Goal: Task Accomplishment & Management: Manage account settings

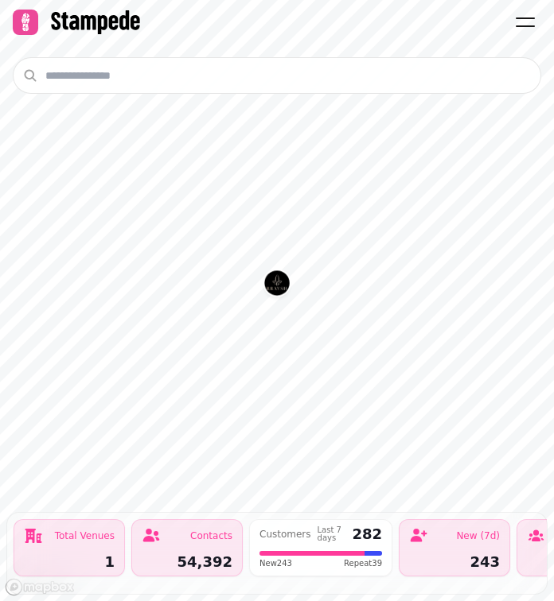
click at [23, 11] on icon at bounding box center [25, 22] width 22 height 22
click at [26, 21] on icon at bounding box center [25, 22] width 8 height 17
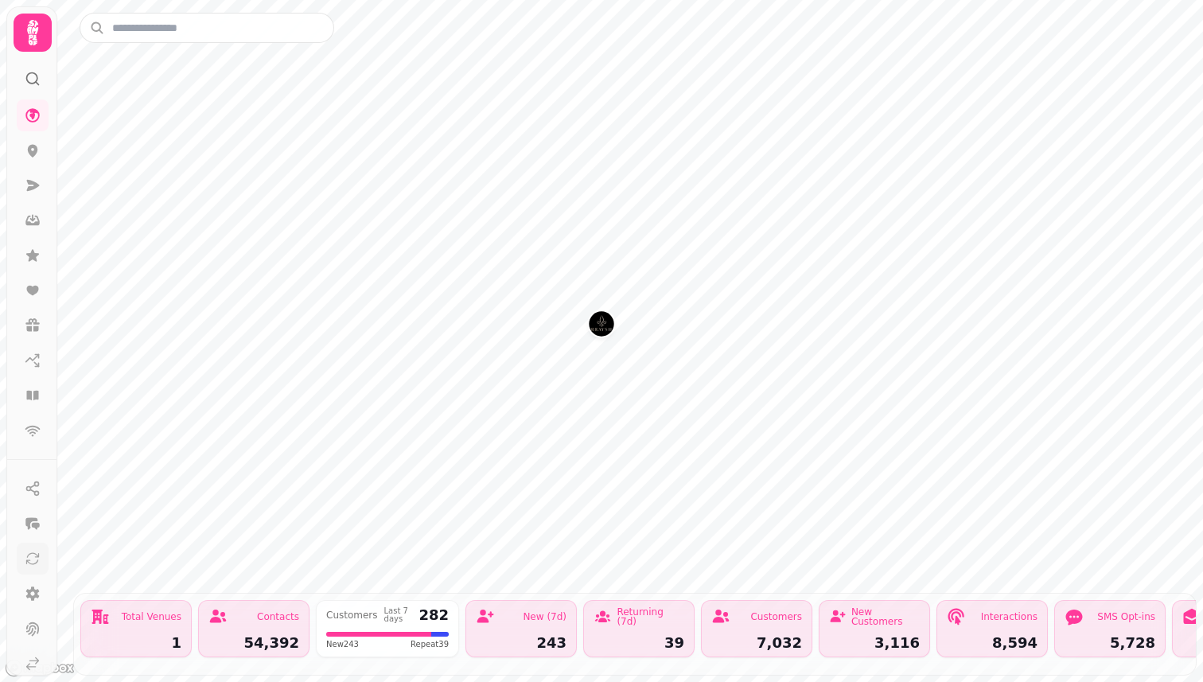
scroll to position [46, 0]
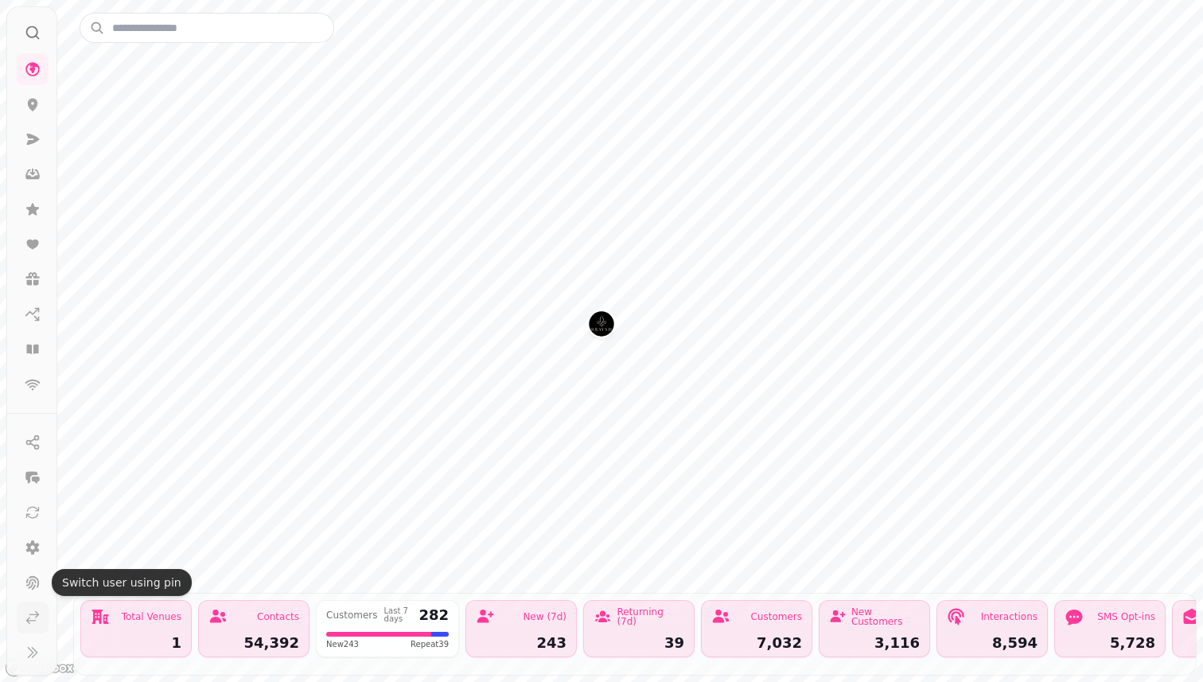
click at [32, 607] on link at bounding box center [33, 617] width 32 height 32
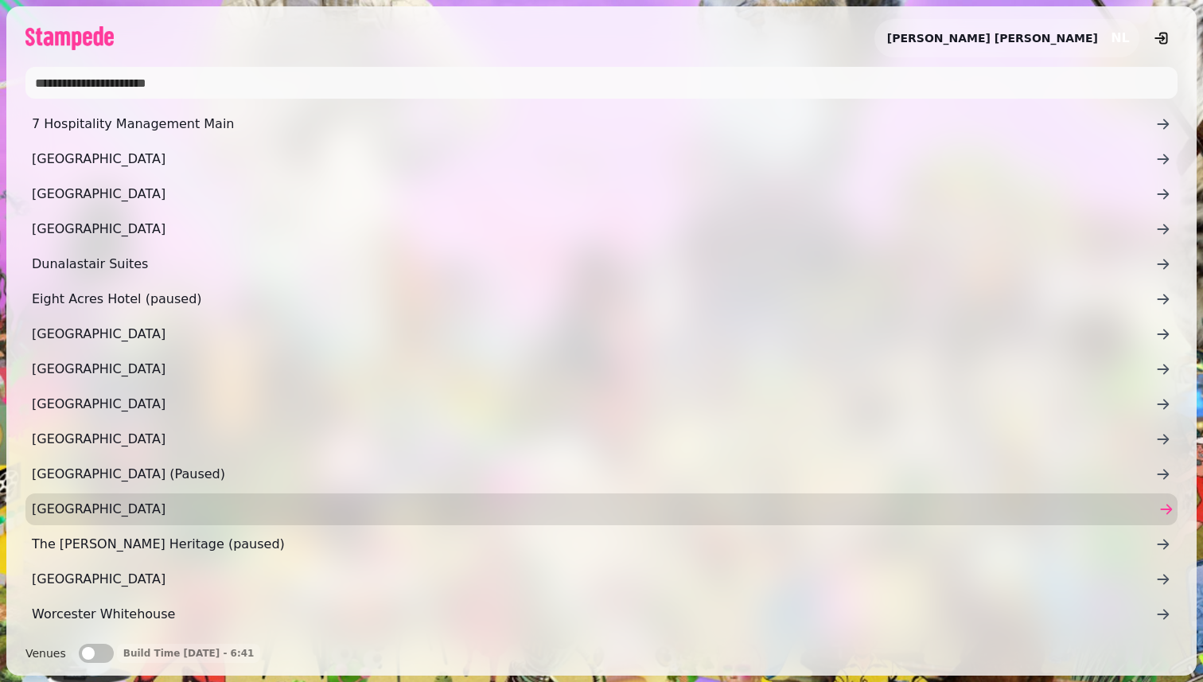
click at [191, 512] on span "Rosslea Hall Hotel" at bounding box center [593, 508] width 1123 height 19
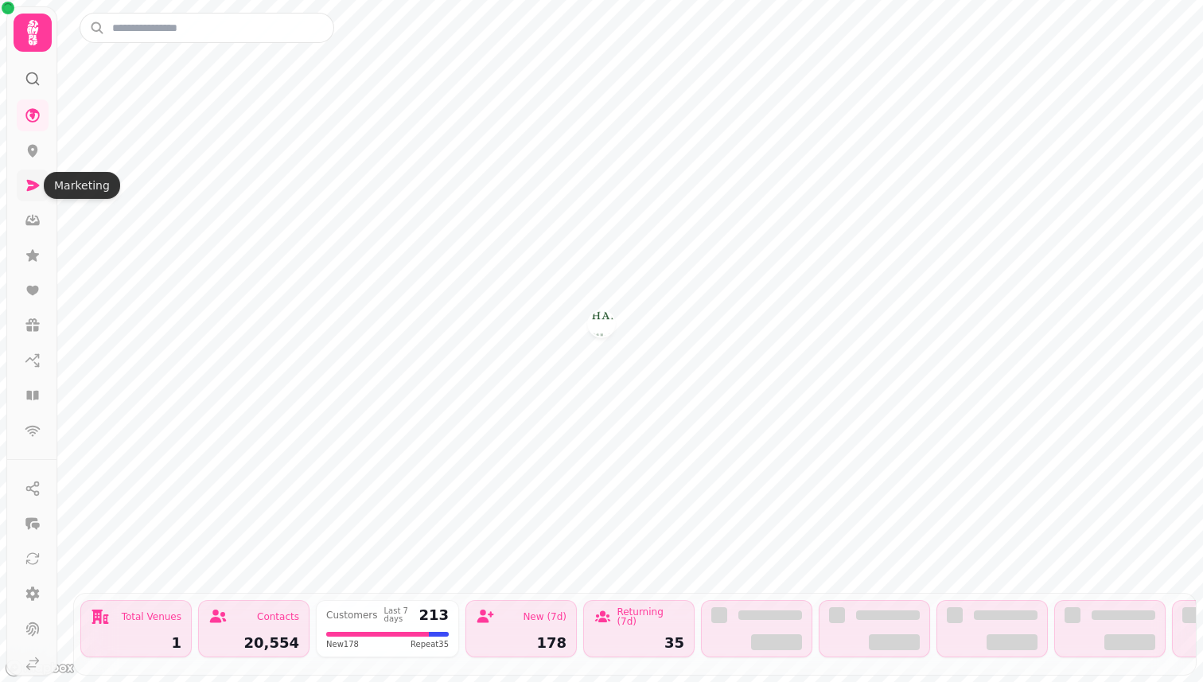
click at [35, 187] on icon at bounding box center [33, 185] width 13 height 11
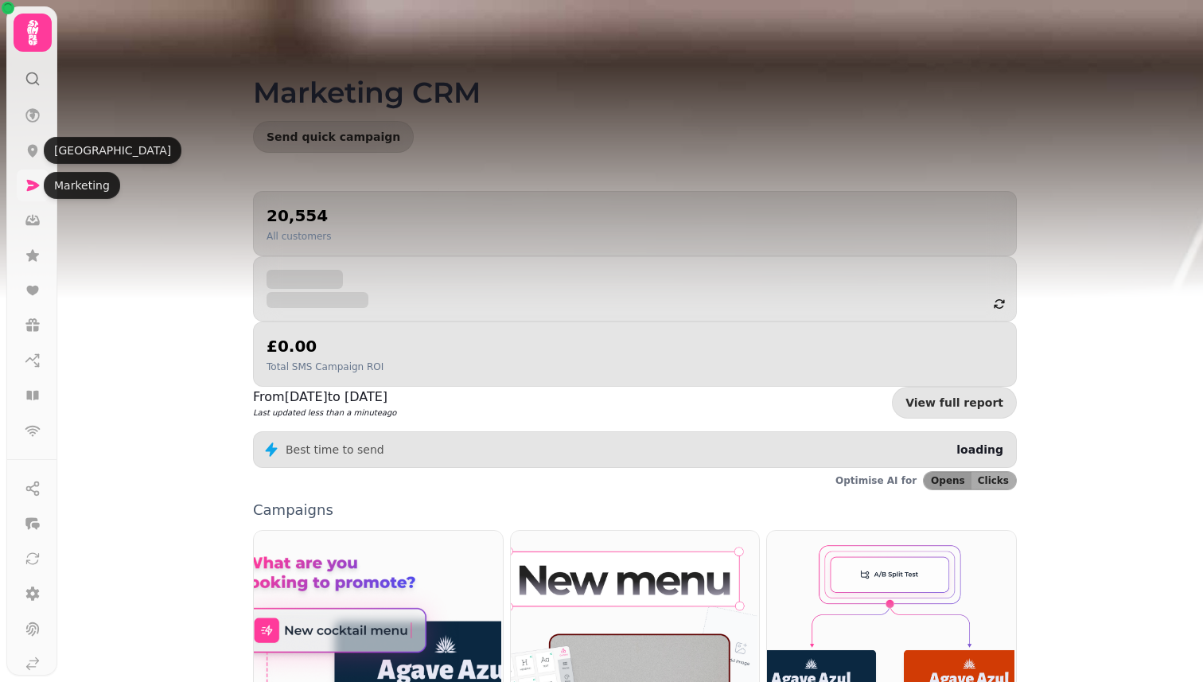
click at [32, 184] on icon at bounding box center [33, 185] width 13 height 11
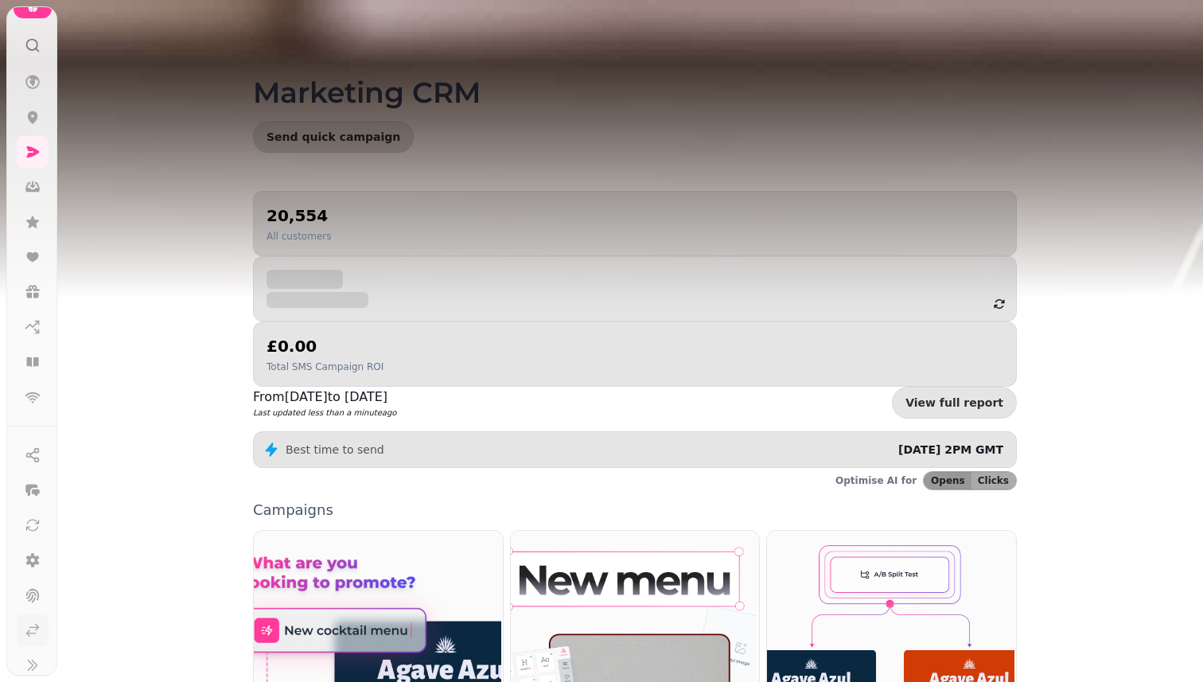
scroll to position [37, 0]
click at [33, 635] on link at bounding box center [33, 627] width 32 height 32
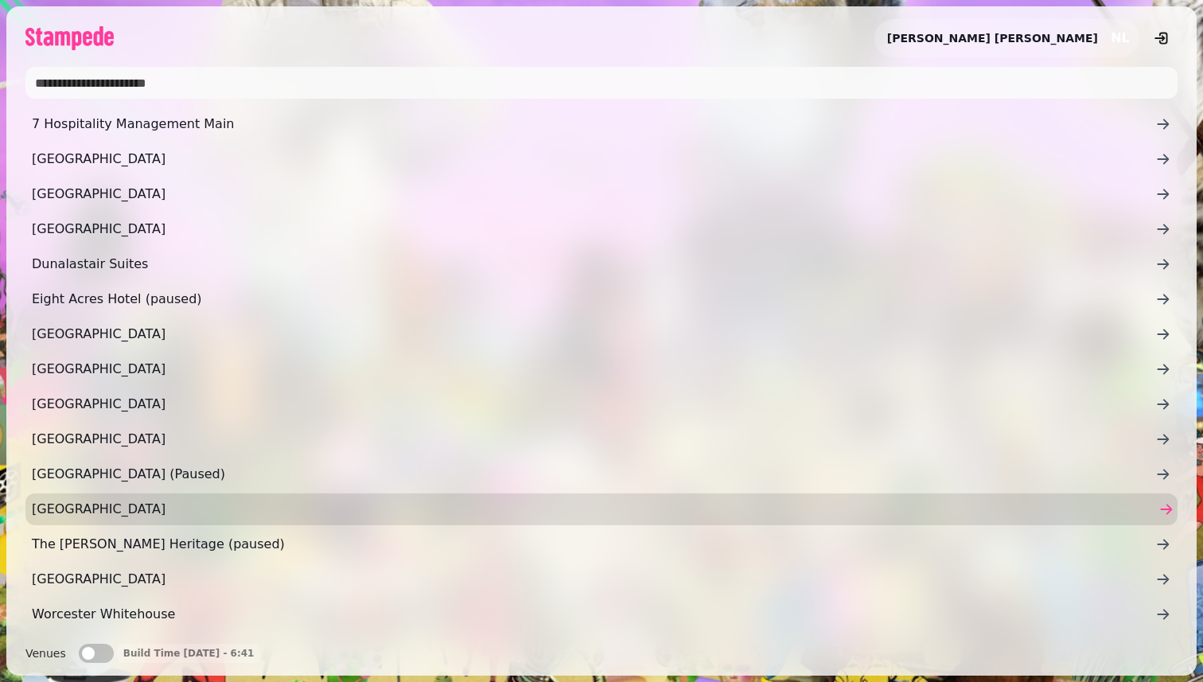
click at [186, 519] on link "Rosslea Hall Hotel" at bounding box center [601, 509] width 1152 height 32
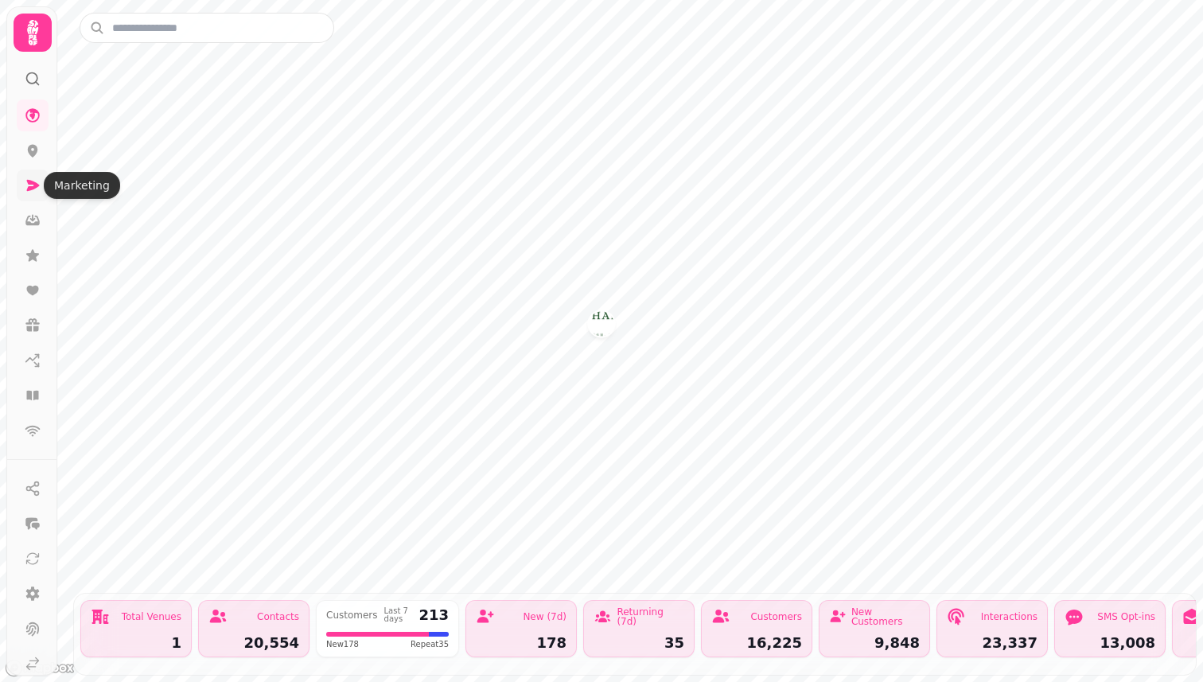
click at [25, 185] on icon at bounding box center [33, 185] width 16 height 16
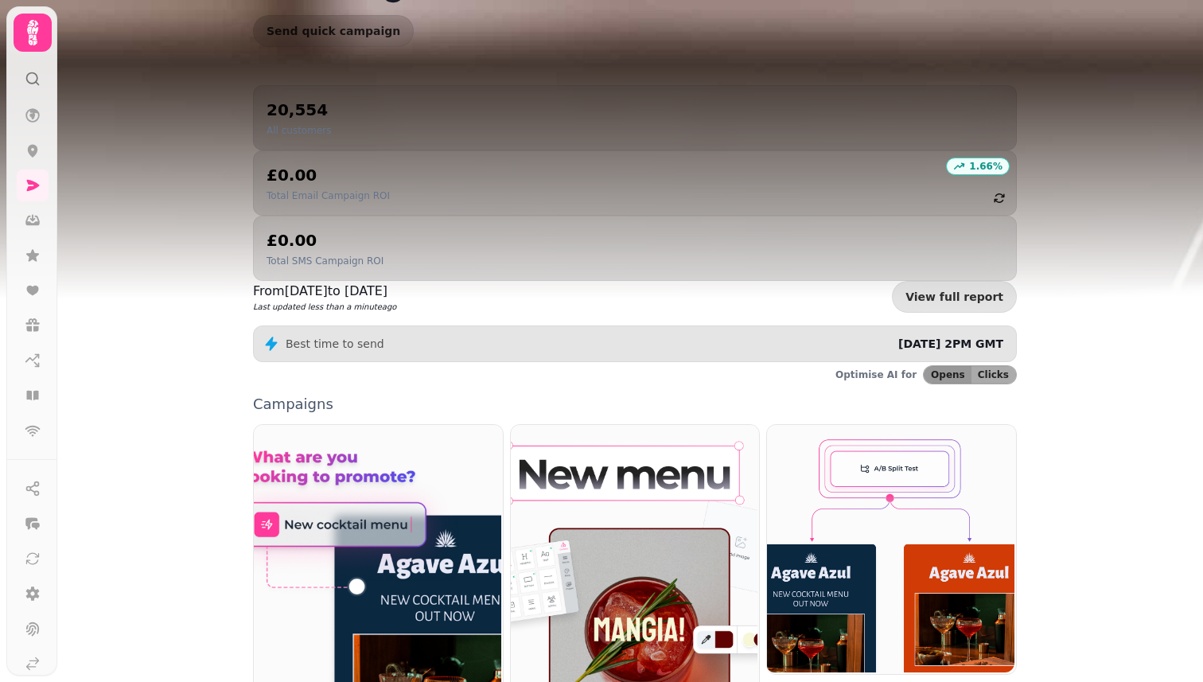
scroll to position [127, 0]
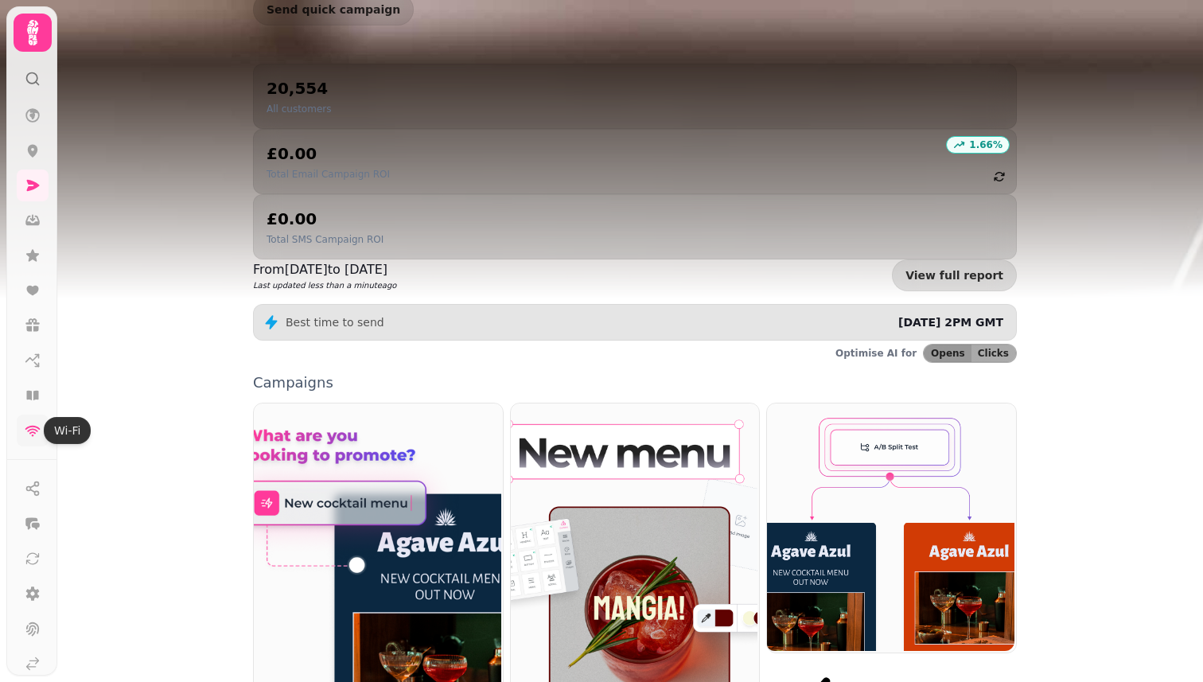
click at [29, 426] on icon at bounding box center [32, 431] width 15 height 11
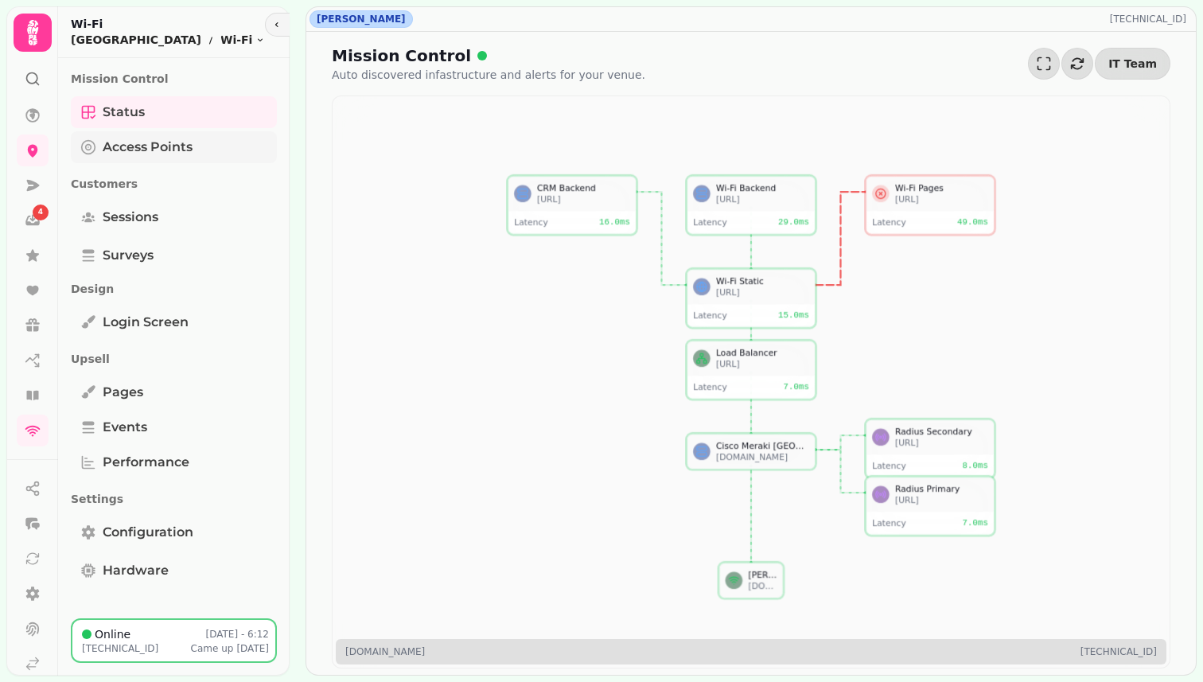
click at [161, 143] on span "Access Points" at bounding box center [148, 147] width 90 height 19
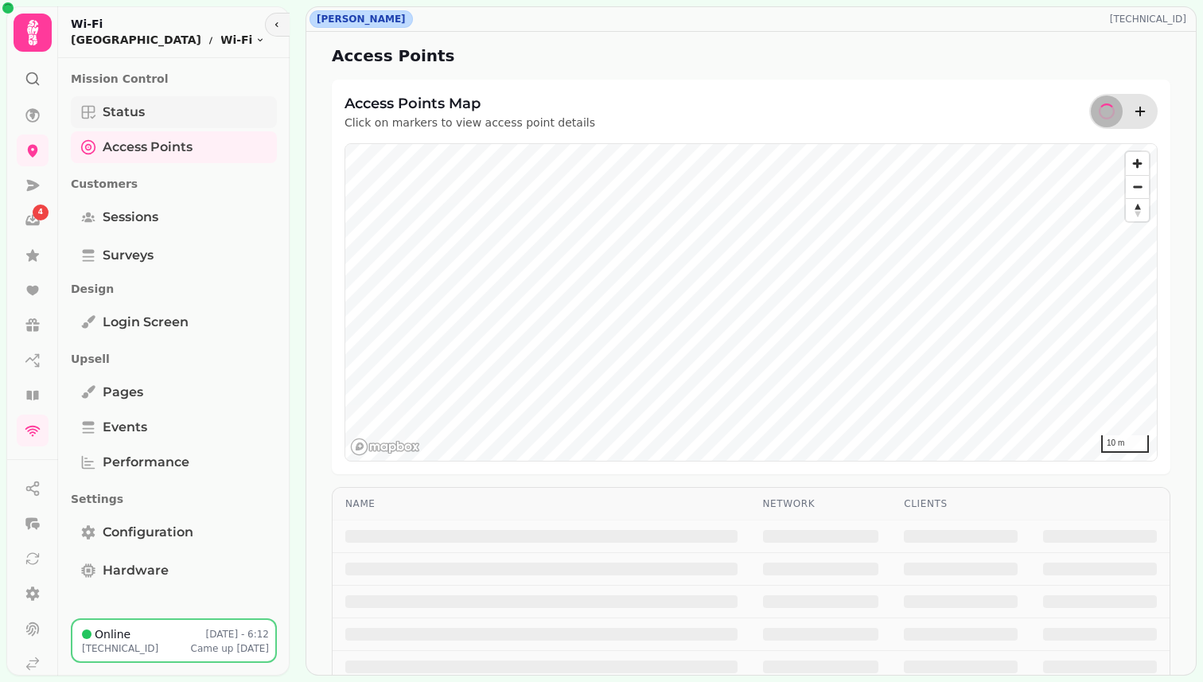
click at [164, 111] on link "Status" at bounding box center [174, 112] width 206 height 32
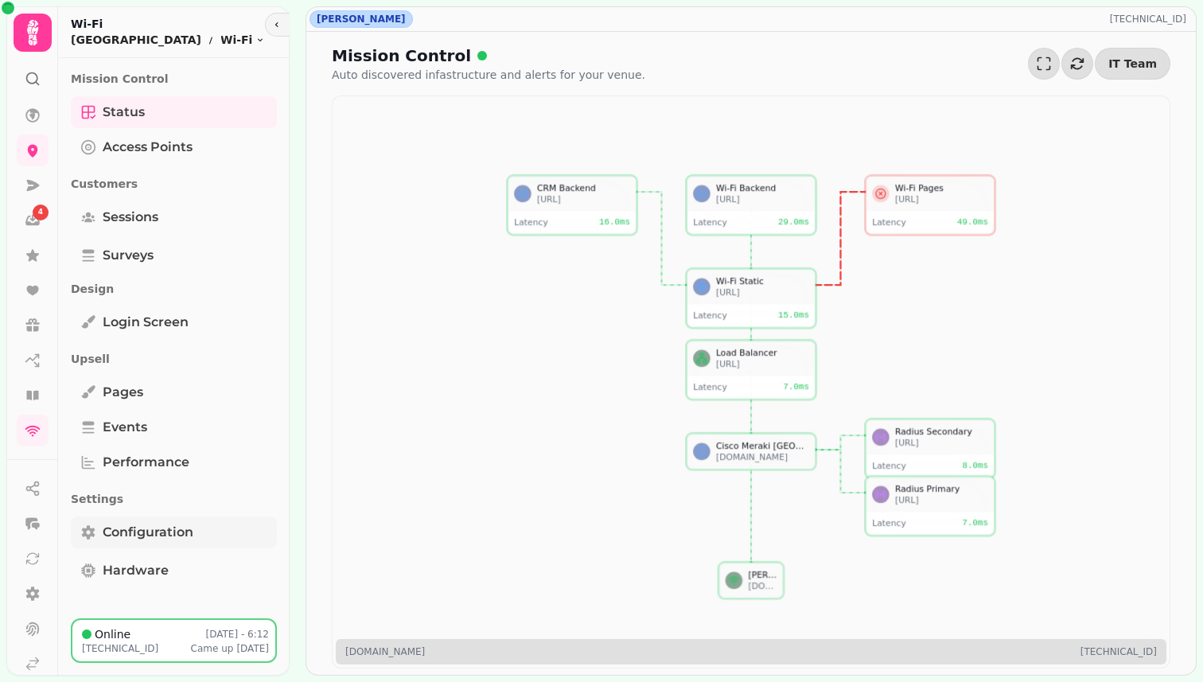
click at [165, 538] on span "Configuration" at bounding box center [148, 532] width 91 height 19
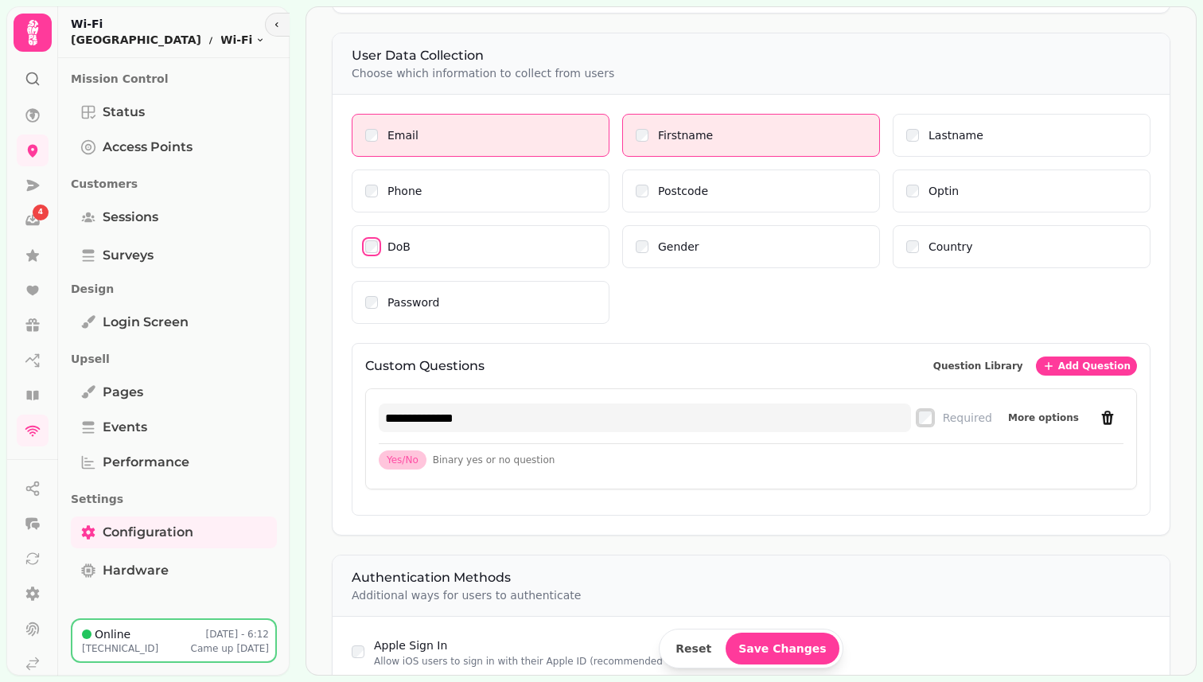
scroll to position [580, 0]
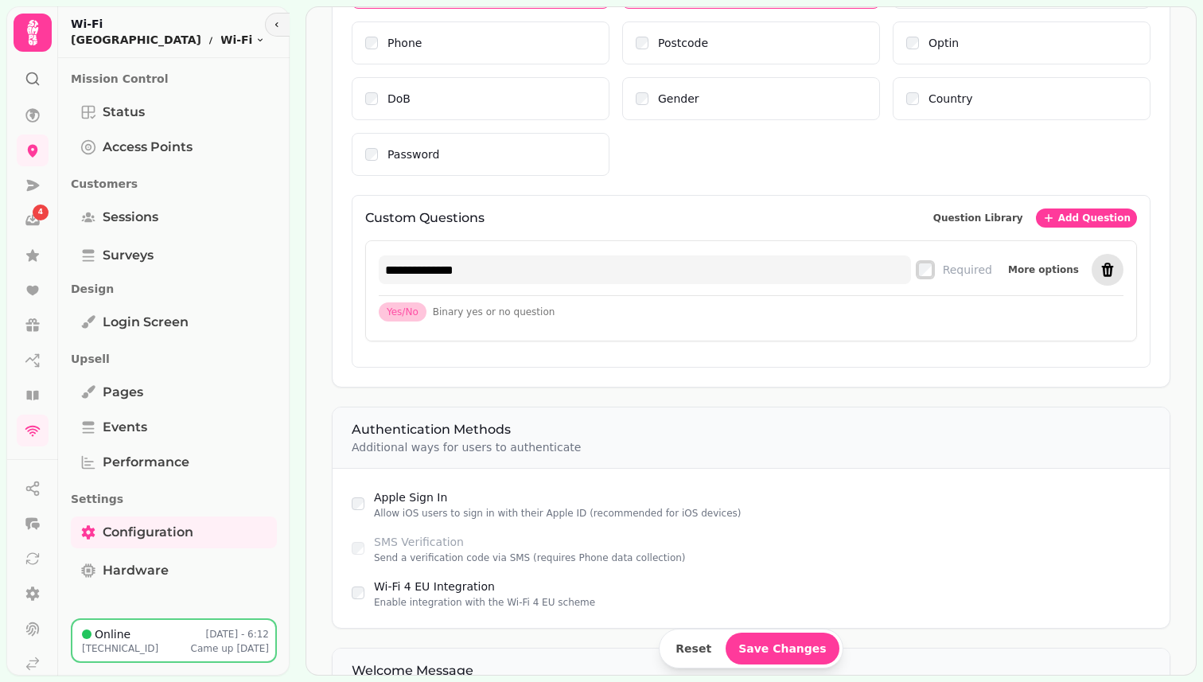
click at [1100, 267] on icon "remove" at bounding box center [1107, 270] width 16 height 16
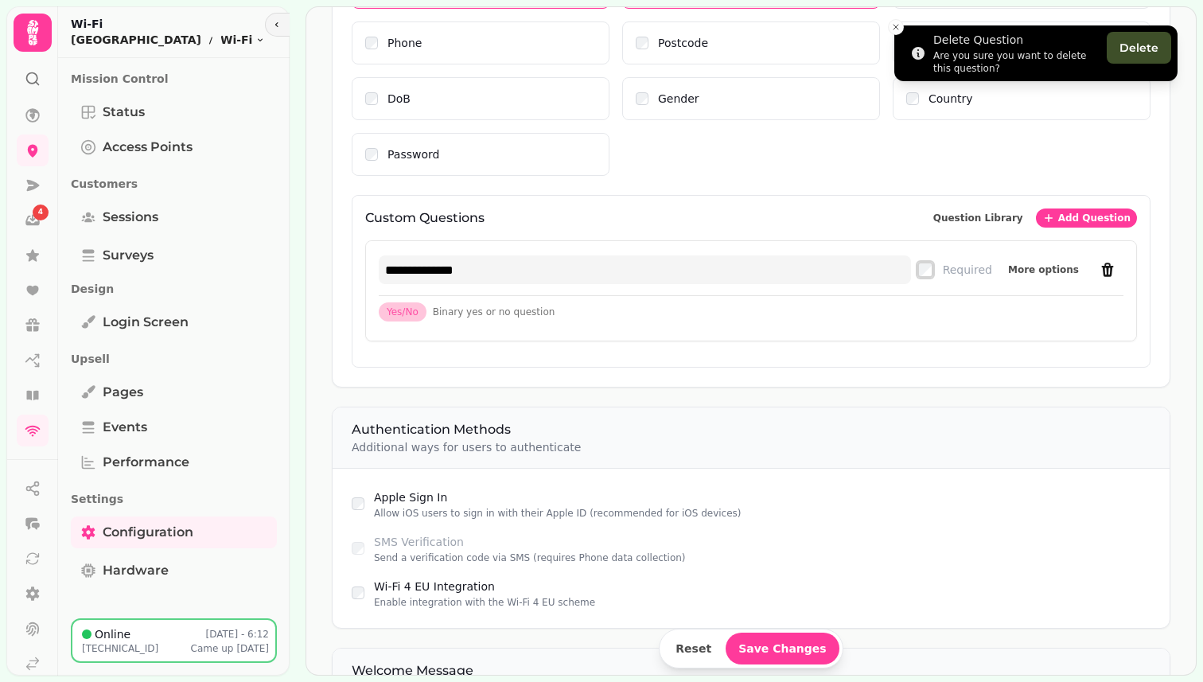
click at [1137, 64] on li "Delete Question Are you sure you want to delete this question? Delete" at bounding box center [1035, 53] width 283 height 56
click at [1133, 52] on button "Delete" at bounding box center [1138, 48] width 64 height 32
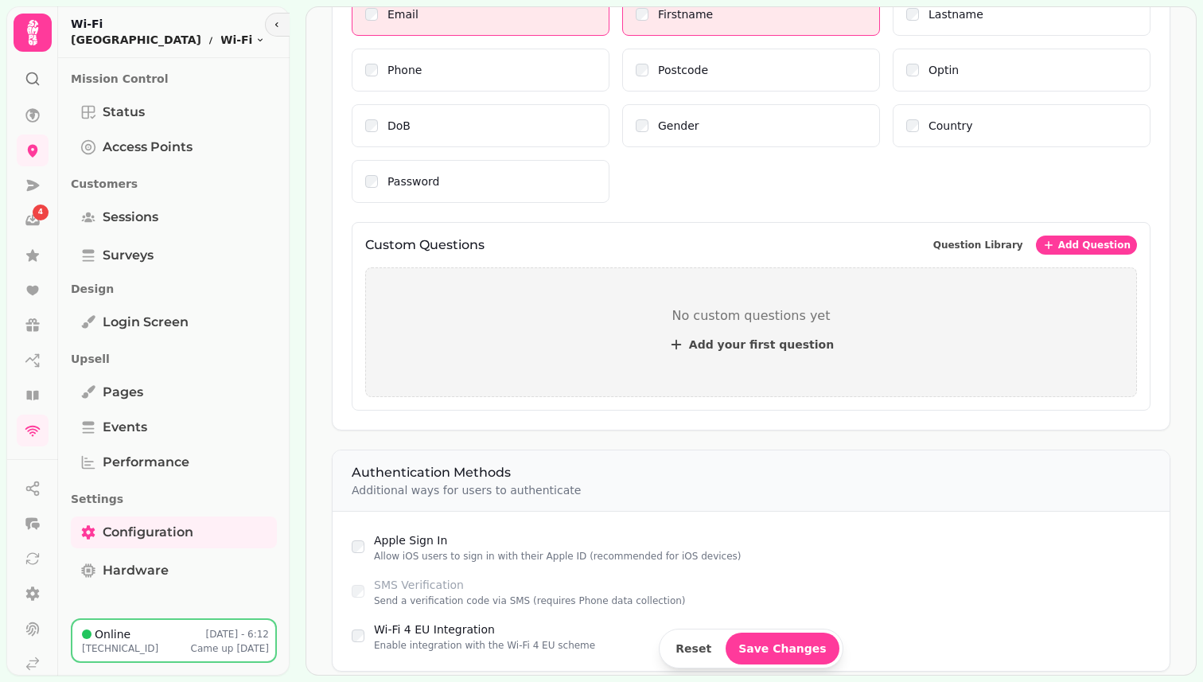
scroll to position [620, 0]
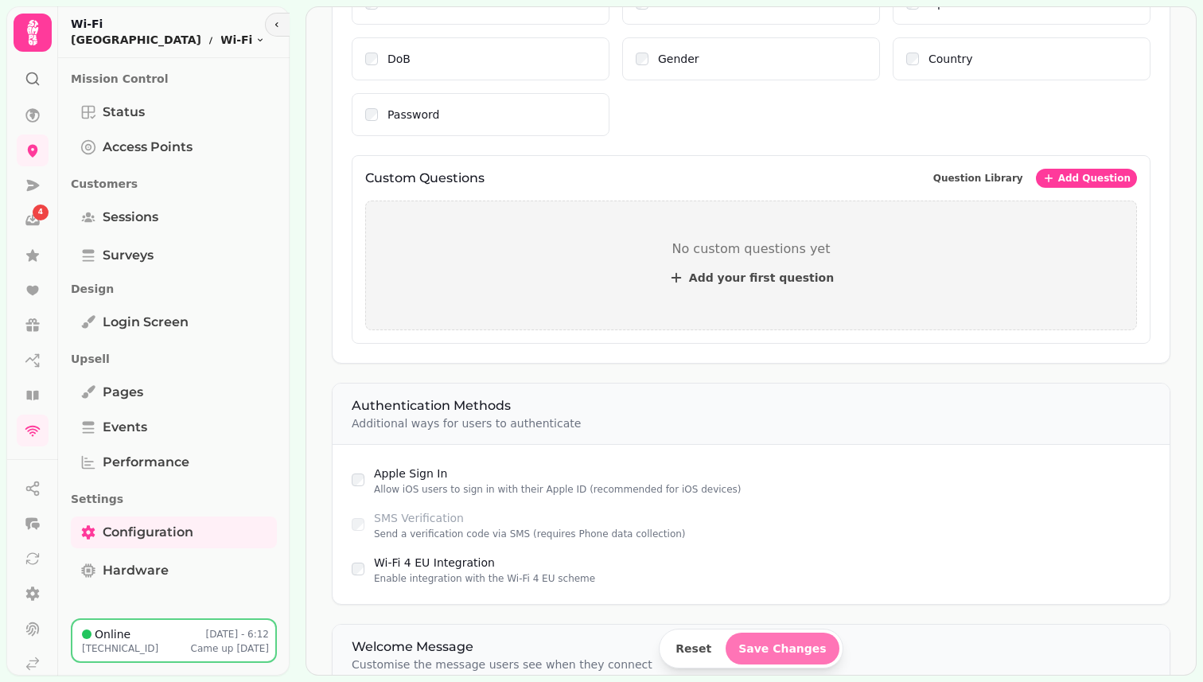
click at [770, 647] on span "Save Changes" at bounding box center [782, 648] width 88 height 11
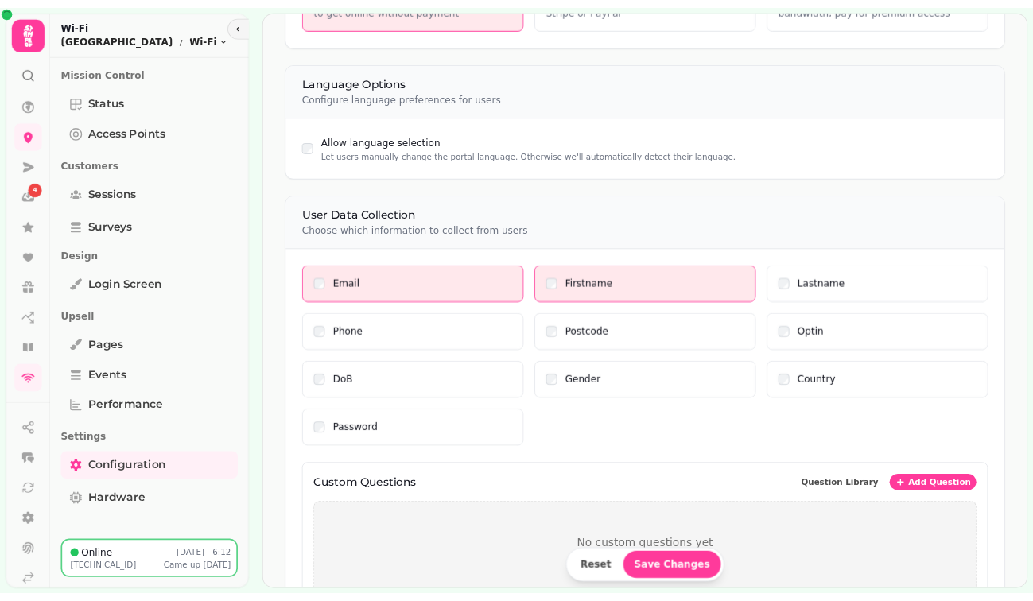
scroll to position [75, 0]
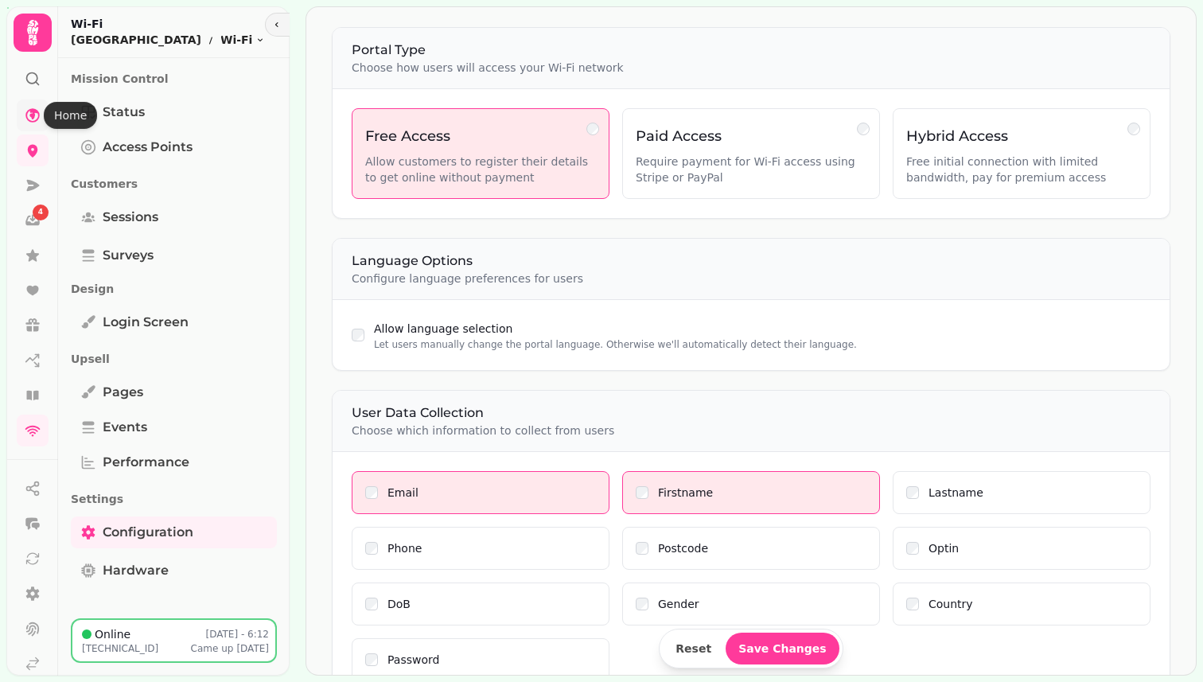
click at [38, 114] on icon at bounding box center [32, 115] width 14 height 14
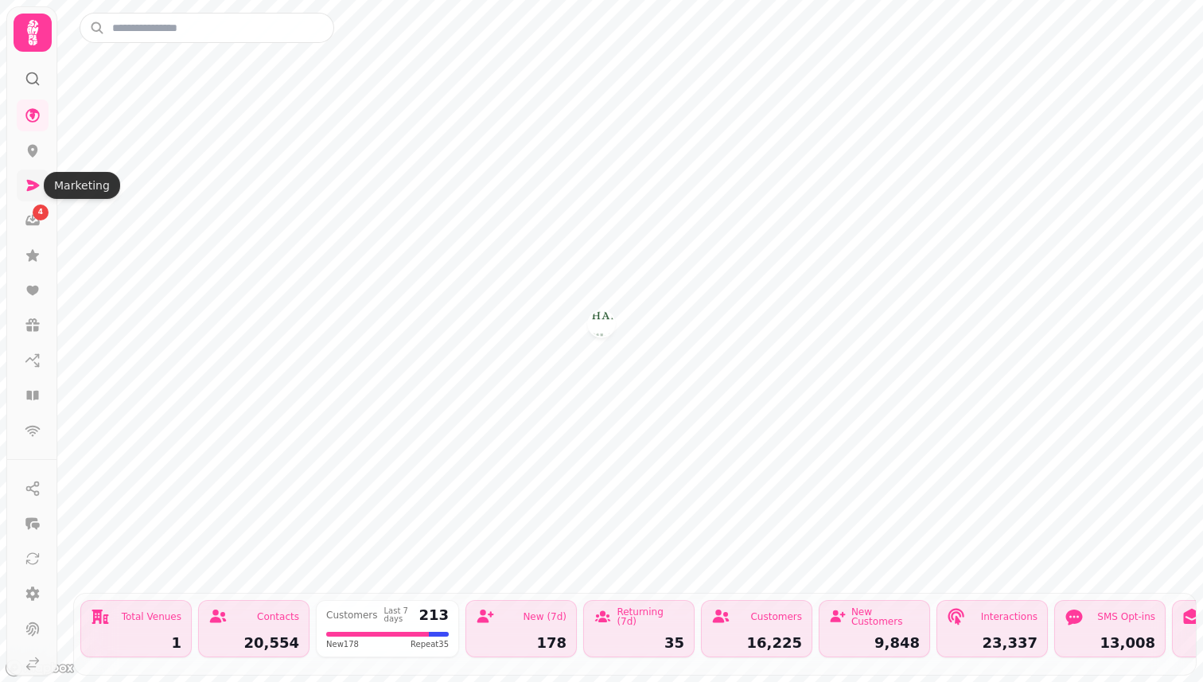
click at [36, 188] on icon at bounding box center [33, 185] width 16 height 16
